Goal: Communication & Community: Answer question/provide support

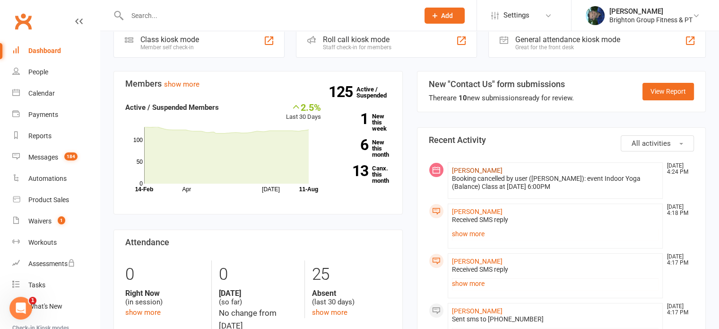
click at [458, 167] on link "[PERSON_NAME]" at bounding box center [477, 170] width 51 height 8
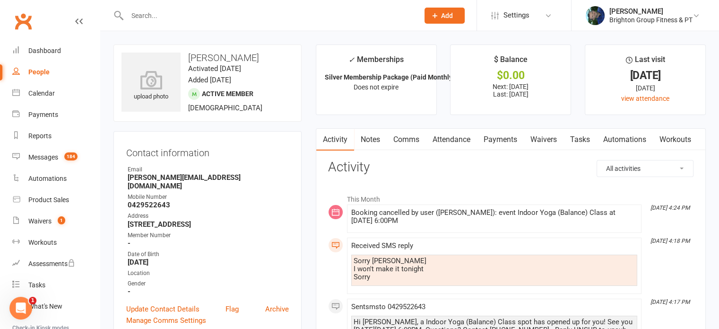
click at [406, 135] on link "Comms" at bounding box center [406, 140] width 39 height 22
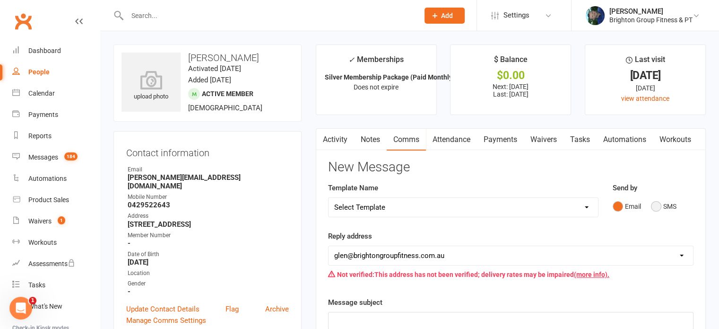
click at [660, 206] on button "SMS" at bounding box center [664, 206] width 26 height 18
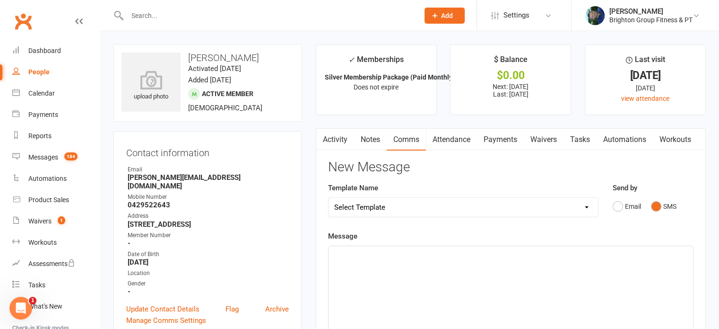
click at [438, 293] on div "﻿" at bounding box center [511, 317] width 365 height 142
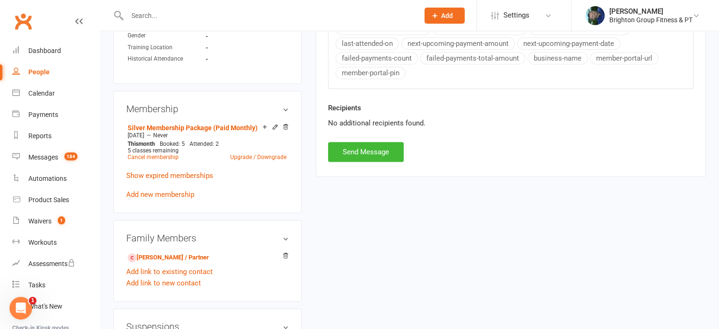
scroll to position [432, 0]
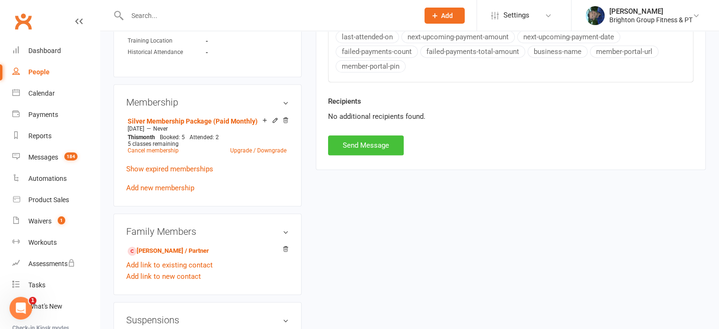
click at [365, 144] on button "Send Message" at bounding box center [366, 145] width 76 height 20
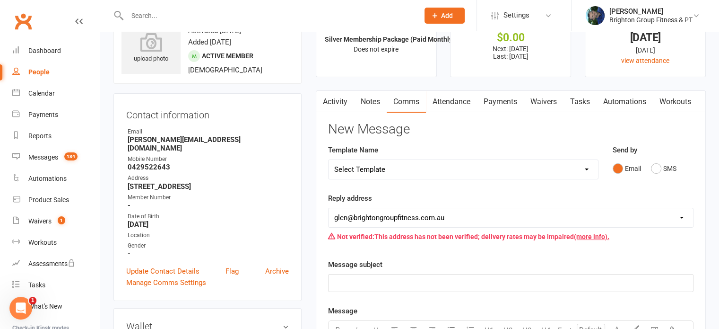
scroll to position [0, 0]
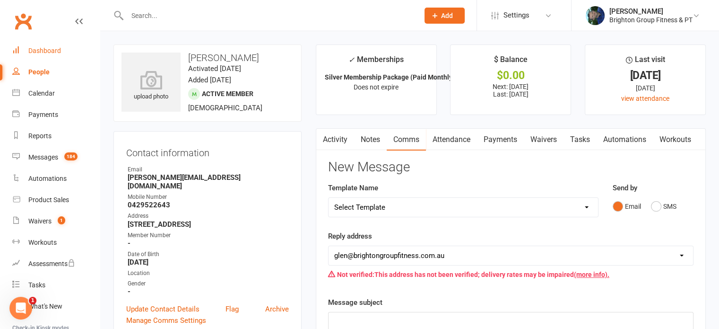
click at [44, 54] on div "Dashboard" at bounding box center [44, 51] width 33 height 8
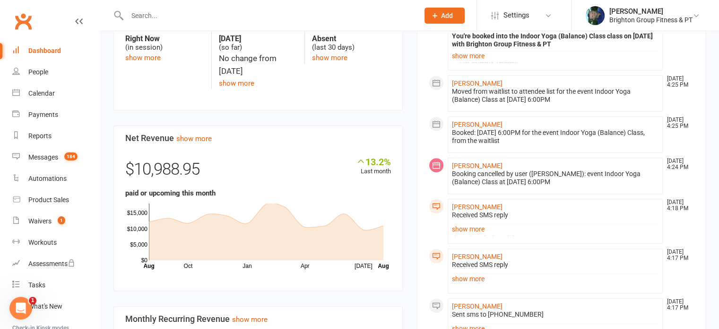
scroll to position [503, 0]
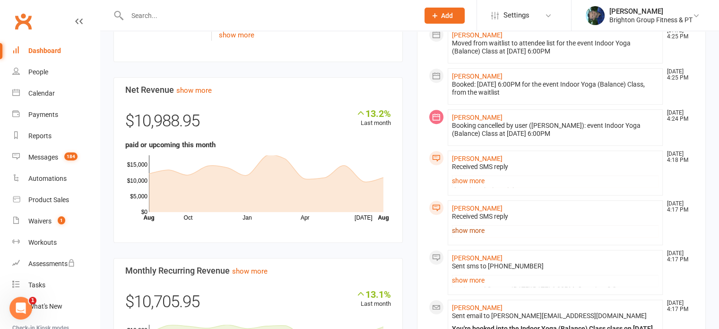
click at [471, 227] on link "show more" at bounding box center [555, 230] width 207 height 13
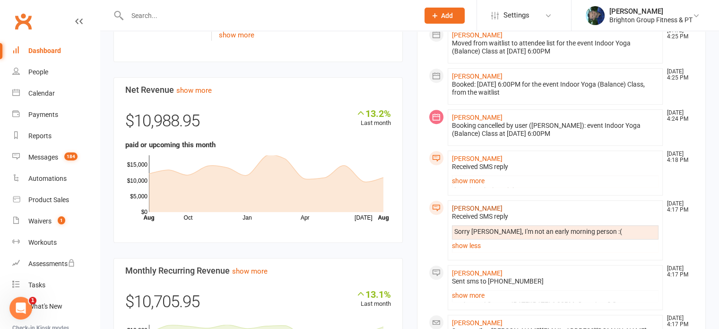
click at [468, 208] on link "[PERSON_NAME]" at bounding box center [477, 208] width 51 height 8
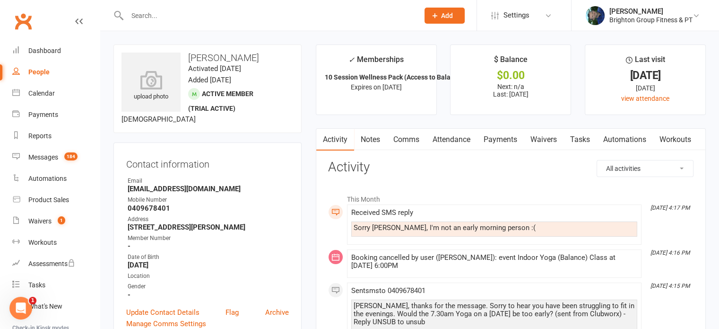
click at [403, 140] on link "Comms" at bounding box center [406, 140] width 39 height 22
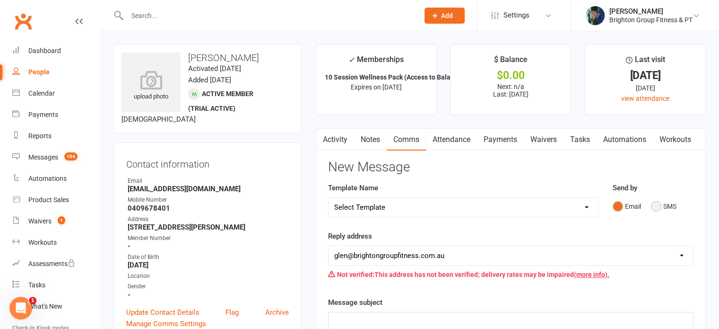
click at [661, 206] on button "SMS" at bounding box center [664, 206] width 26 height 18
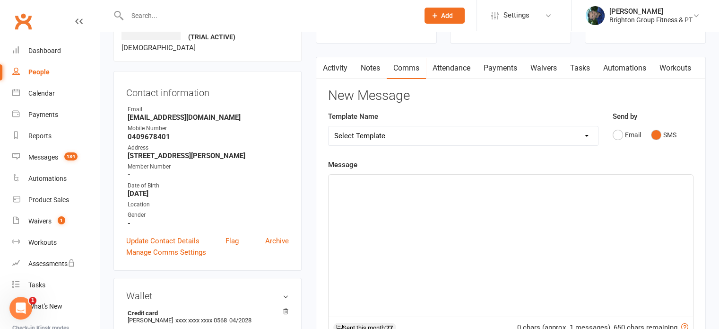
scroll to position [72, 0]
click at [375, 194] on div "﻿" at bounding box center [511, 245] width 365 height 142
click at [334, 181] on span "We have other classes at 9" at bounding box center [376, 182] width 85 height 9
click at [475, 183] on p "That's all good. We have other classes at 9" at bounding box center [510, 182] width 353 height 11
click at [523, 183] on span "That's all good. We have other classes at 9.15am on Monday, Wednesdays, and Fri…" at bounding box center [464, 182] width 260 height 9
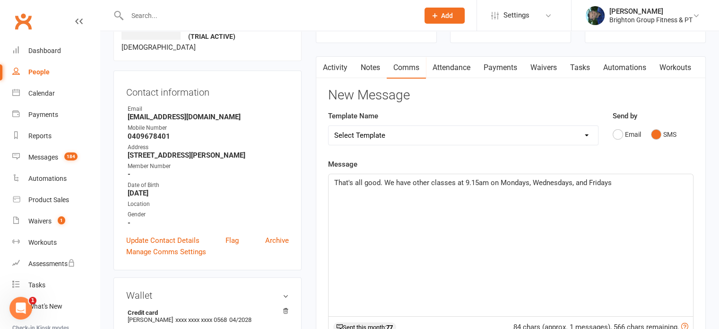
click at [628, 183] on p "That's all good. We have other classes at 9.15am on Mondays, Wednesdays, and Fr…" at bounding box center [510, 182] width 353 height 11
click at [619, 182] on span "That's all good. We have other classes at 9.15am on Mondays, Wednesdays, and Fr…" at bounding box center [511, 188] width 355 height 20
click at [440, 194] on p "That's all good. We have other classes at 9.15am on Mondays, Wednesdays, and Fr…" at bounding box center [510, 188] width 353 height 23
click at [420, 181] on span "That's all good. We have other classes at 9.15am on Mondays, Wednesdays, and Fr…" at bounding box center [511, 188] width 355 height 20
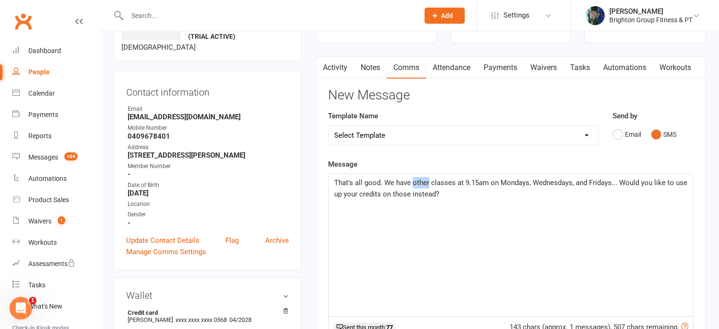
click at [420, 181] on span "That's all good. We have other classes at 9.15am on Mondays, Wednesdays, and Fr…" at bounding box center [511, 188] width 355 height 20
click at [471, 182] on span "That's all good. We have classes at 9.15am on Mondays, Wednesdays, and Fridays.…" at bounding box center [507, 188] width 346 height 20
click at [469, 182] on span "That's all good. We have classes at 9.15am on Mondays, Wednesdays, and Fridays.…" at bounding box center [507, 188] width 346 height 20
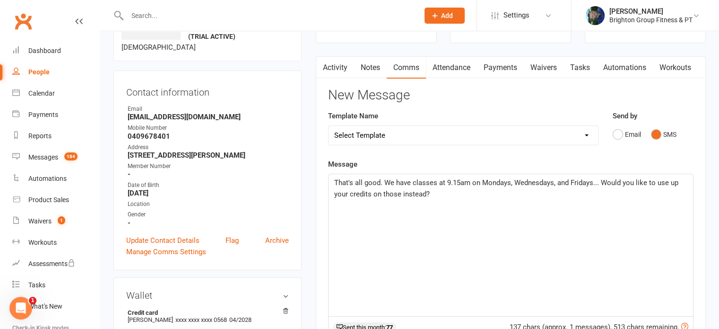
click at [428, 193] on span "That's all good. We have classes at 9.15am on Mondays, Wednesdays, and Fridays.…" at bounding box center [507, 188] width 346 height 20
click at [426, 192] on span "That's all good. We have classes at 9.15am on Mondays, Wednesdays, and Fridays.…" at bounding box center [507, 188] width 346 height 20
click at [429, 192] on span "That's all good. We have classes at 9.15am on Mondays, Wednesdays, and Fridays.…" at bounding box center [507, 188] width 346 height 20
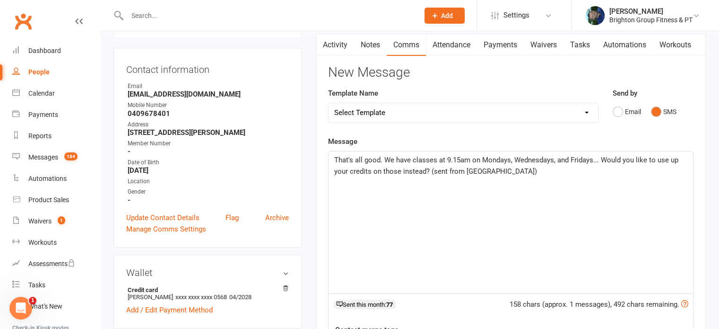
scroll to position [96, 0]
click at [412, 159] on span "That's all good. We have classes at 9.15am on Mondays, Wednesdays, and Fridays.…" at bounding box center [507, 165] width 346 height 20
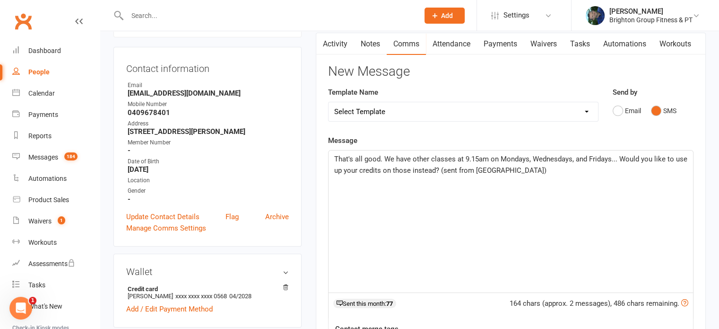
click at [610, 158] on span "That's all good. We have other classes at 9.15am on Mondays, Wednesdays, and Fr…" at bounding box center [511, 165] width 355 height 20
click at [549, 169] on p "That's all good. We have other classes at 9.15am on Mondays, Wednesdays, and Fr…" at bounding box center [510, 164] width 353 height 23
click at [439, 170] on span "That's all good. We have other classes at 9.15am on Mondays, Wednesdays, and Fr…" at bounding box center [511, 165] width 355 height 20
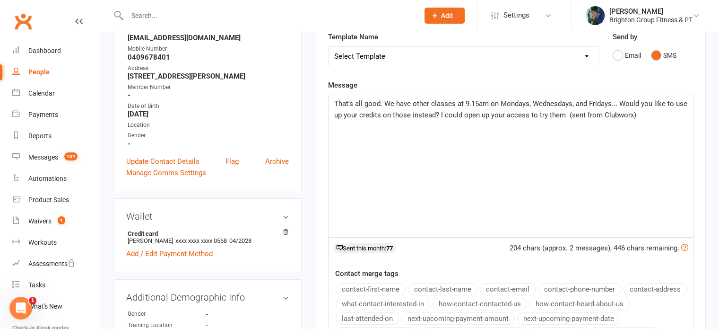
scroll to position [151, 0]
click at [632, 113] on span "That's all good. We have other classes at 9.15am on Mondays, Wednesdays, and Fr…" at bounding box center [511, 109] width 355 height 20
drag, startPoint x: 563, startPoint y: 113, endPoint x: 440, endPoint y: 111, distance: 123.0
click at [440, 111] on span "That's all good. We have other classes at 9.15am on Mondays, Wednesdays, and Fr…" at bounding box center [511, 109] width 355 height 20
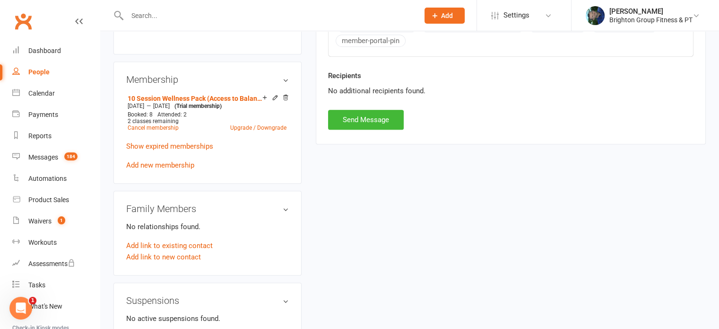
scroll to position [472, 0]
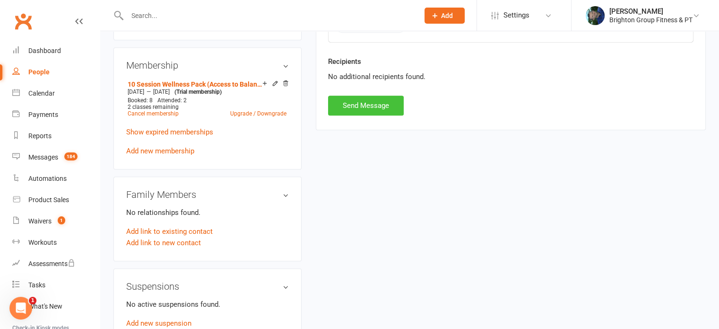
click at [348, 101] on button "Send Message" at bounding box center [366, 106] width 76 height 20
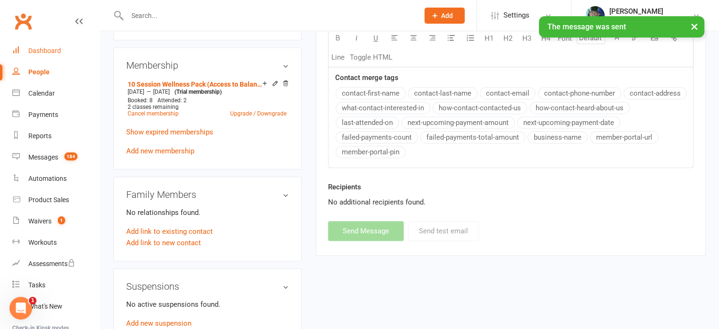
click at [34, 47] on div "Dashboard" at bounding box center [44, 51] width 33 height 8
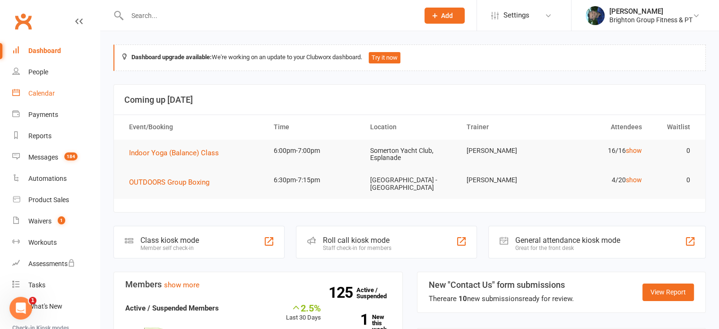
click at [39, 94] on div "Calendar" at bounding box center [41, 93] width 26 height 8
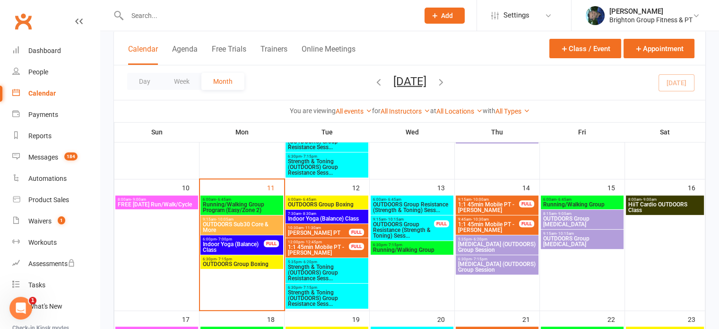
scroll to position [306, 0]
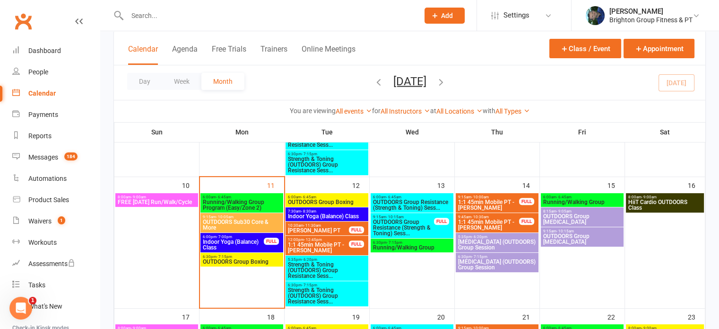
click at [329, 210] on span "7:30am - 8:30am" at bounding box center [327, 211] width 79 height 4
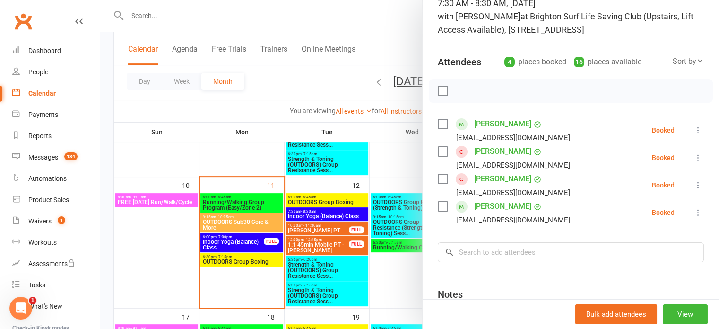
scroll to position [73, 0]
click at [318, 263] on div at bounding box center [409, 164] width 619 height 329
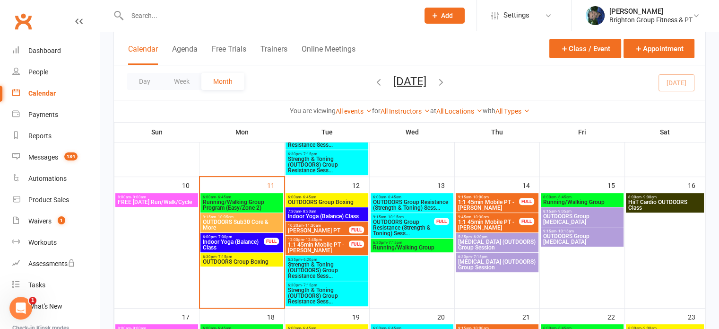
click at [655, 200] on span "HiiT Cardio OUTDOORS Class" at bounding box center [665, 204] width 75 height 11
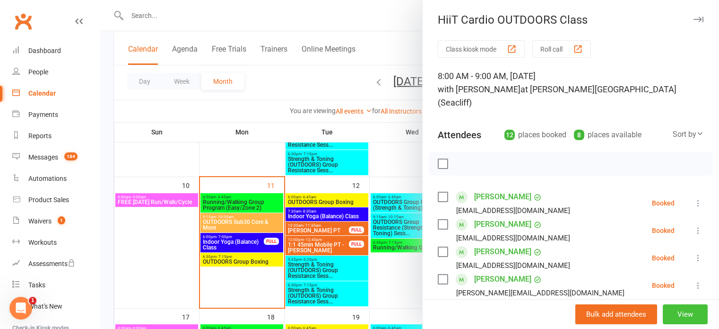
click at [680, 316] on button "View" at bounding box center [685, 314] width 45 height 20
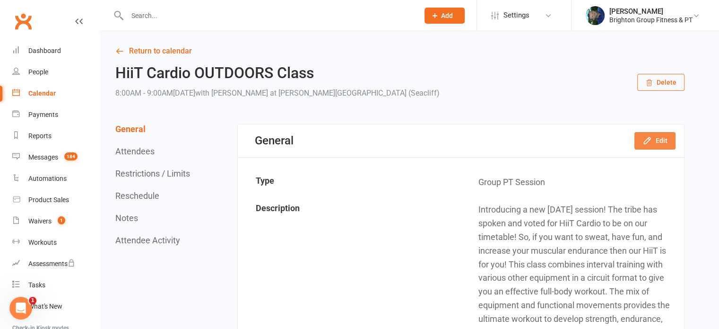
click at [652, 139] on icon "button" at bounding box center [647, 140] width 9 height 9
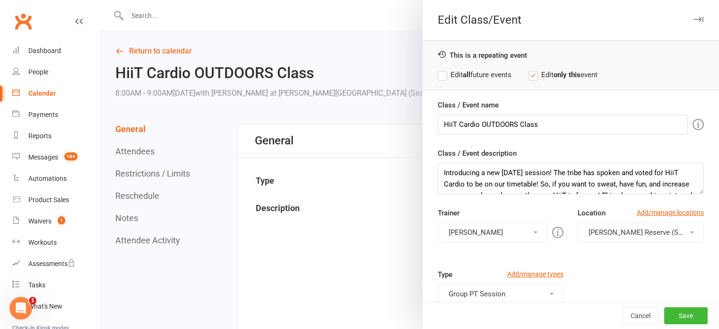
click at [472, 231] on button "Courtney Kluge" at bounding box center [493, 232] width 110 height 20
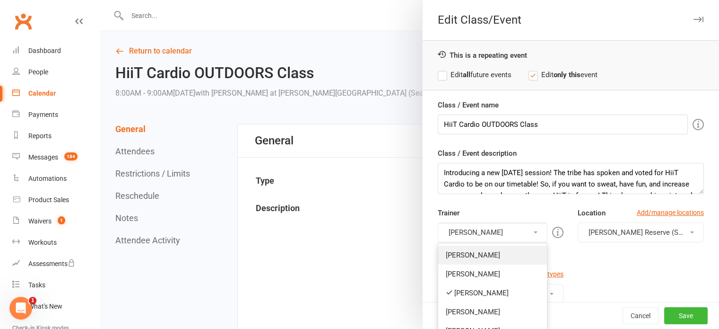
click at [467, 256] on link "[PERSON_NAME]" at bounding box center [492, 254] width 109 height 19
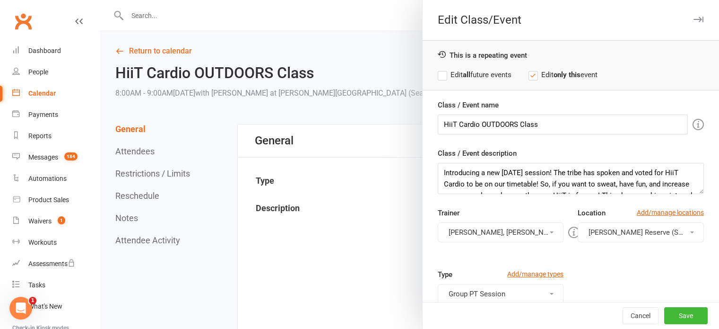
click at [471, 231] on button "Courtney Kluge, Glen Lomman" at bounding box center [501, 232] width 126 height 20
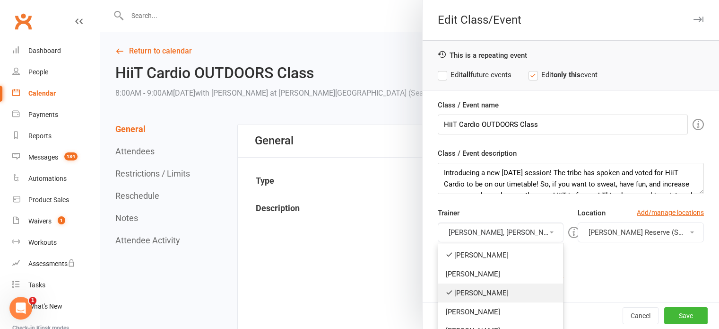
click at [474, 286] on link "Courtney Kluge" at bounding box center [500, 292] width 125 height 19
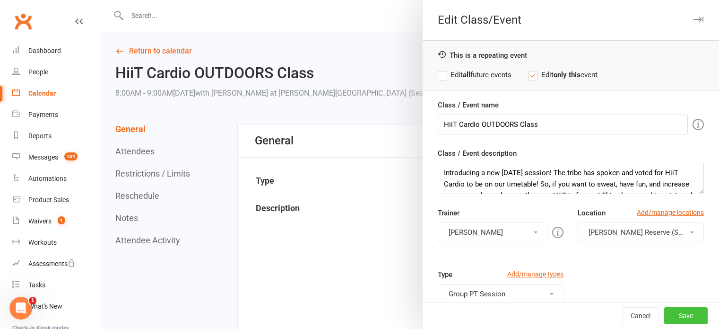
click at [668, 312] on button "Save" at bounding box center [686, 315] width 44 height 17
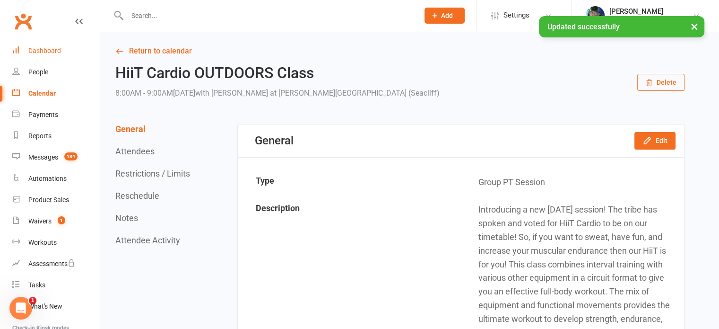
click at [45, 50] on div "Dashboard" at bounding box center [44, 51] width 33 height 8
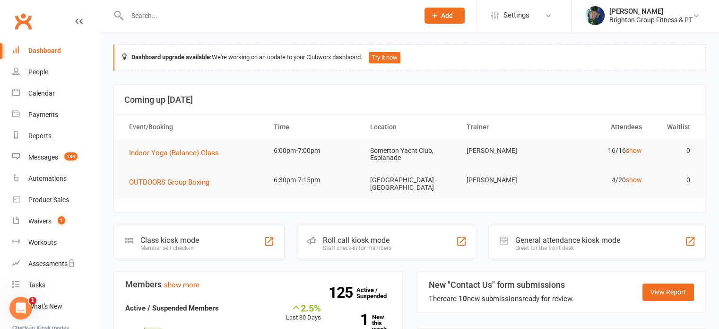
click at [30, 24] on link "Clubworx" at bounding box center [23, 21] width 24 height 24
click at [634, 148] on link "show" at bounding box center [634, 151] width 16 height 8
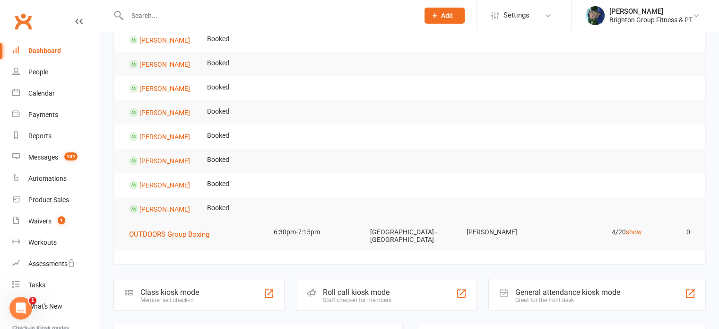
scroll to position [338, 0]
click at [635, 228] on link "show" at bounding box center [634, 231] width 16 height 8
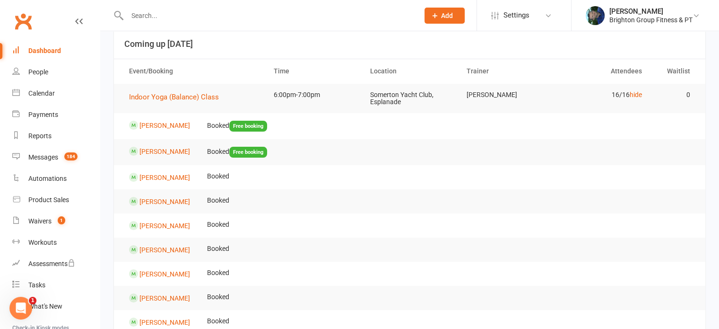
scroll to position [0, 0]
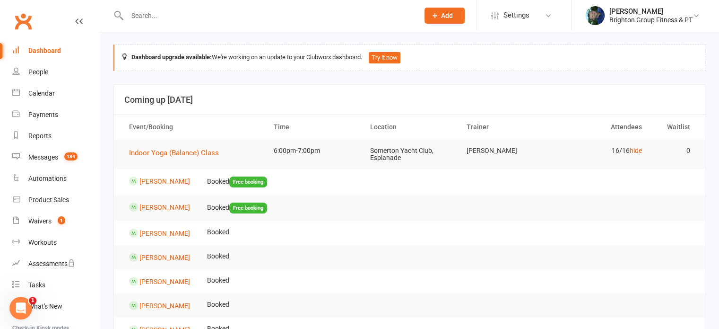
click at [23, 22] on link "Clubworx" at bounding box center [23, 21] width 24 height 24
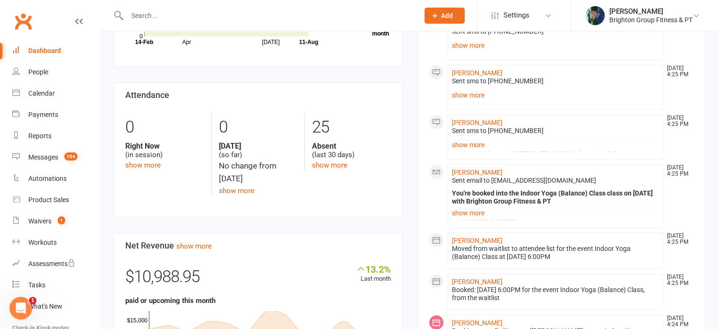
scroll to position [363, 0]
